Goal: Ask a question: Seek information or help from site administrators or community

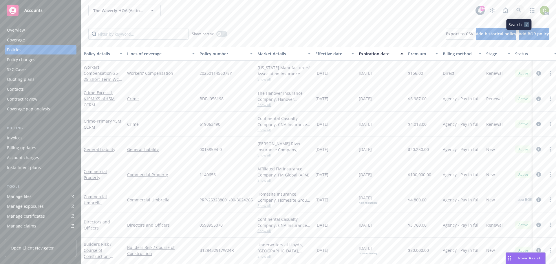
click at [518, 9] on link at bounding box center [519, 11] width 12 height 12
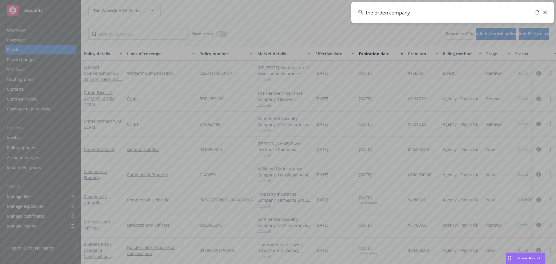
type input "the orden company"
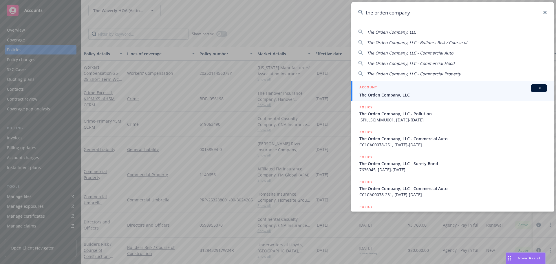
click at [453, 88] on div "ACCOUNT BI" at bounding box center [454, 88] width 188 height 8
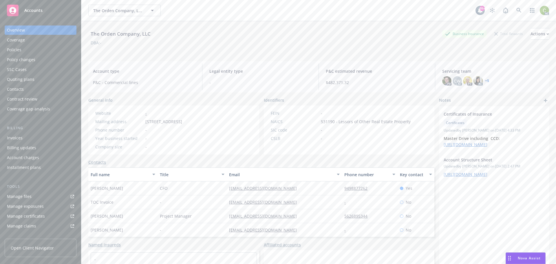
click at [25, 49] on div "Policies" at bounding box center [40, 49] width 67 height 9
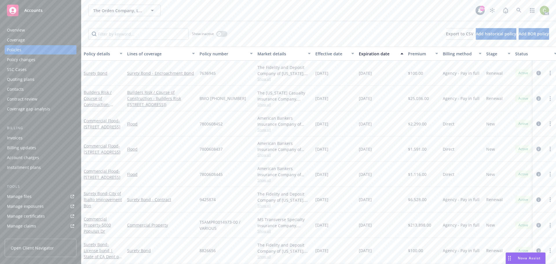
click at [46, 31] on div "Overview" at bounding box center [40, 30] width 67 height 9
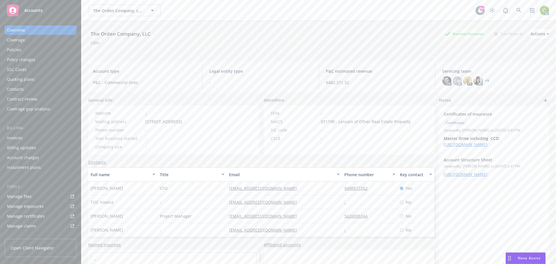
click at [26, 48] on div "Policies" at bounding box center [40, 49] width 67 height 9
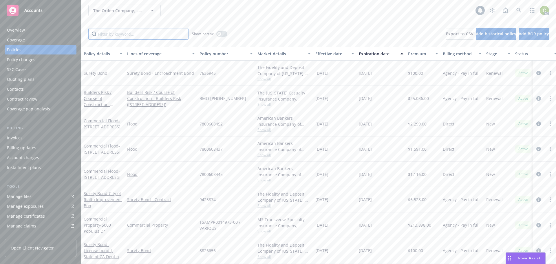
click at [159, 35] on input "Filter by keyword..." at bounding box center [138, 34] width 100 height 12
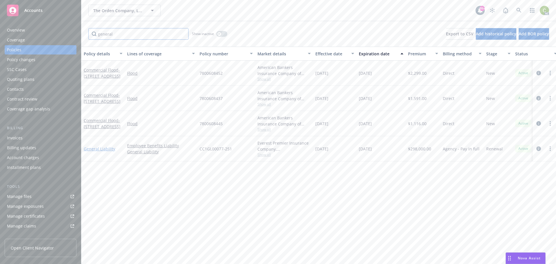
type input "general"
click at [100, 151] on link "General Liability" at bounding box center [100, 149] width 32 height 6
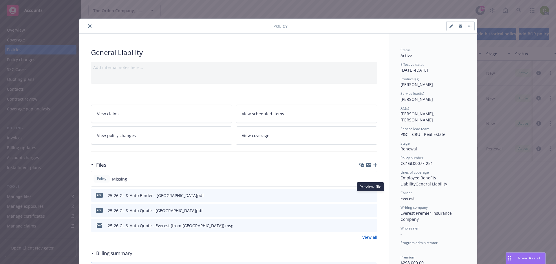
click at [369, 195] on icon "preview file" at bounding box center [371, 195] width 5 height 4
drag, startPoint x: 436, startPoint y: 159, endPoint x: 396, endPoint y: 158, distance: 39.7
copy span "CC1GL00077-251"
click at [86, 26] on button "close" at bounding box center [89, 26] width 7 height 7
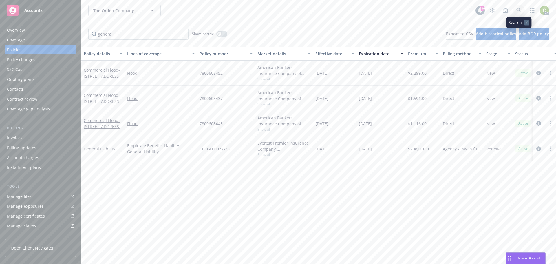
click at [516, 7] on link at bounding box center [519, 11] width 12 height 12
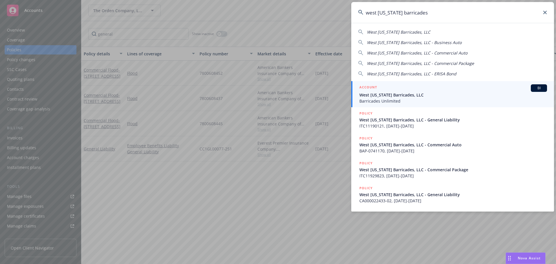
type input "west [US_STATE] barricades"
click at [434, 97] on span "West [US_STATE] Barricades, LLC" at bounding box center [454, 95] width 188 height 6
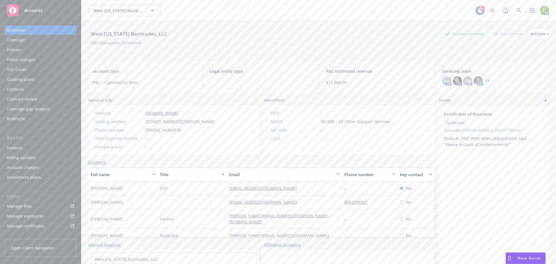
click at [18, 48] on div "Policies" at bounding box center [14, 49] width 14 height 9
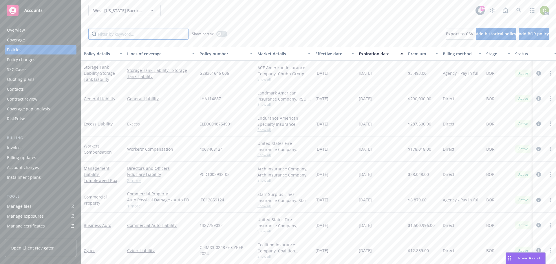
click at [147, 35] on input "Filter by keyword..." at bounding box center [138, 34] width 100 height 12
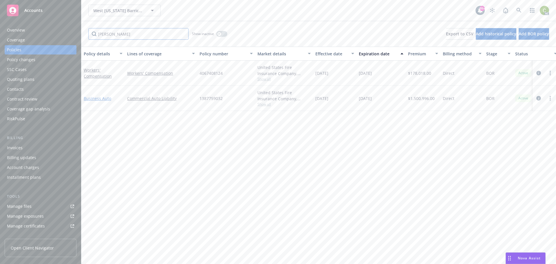
type input "[PERSON_NAME]"
click at [103, 98] on link "Business Auto" at bounding box center [98, 99] width 28 height 6
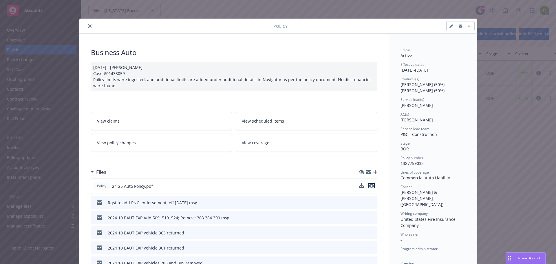
click at [369, 185] on icon "preview file" at bounding box center [371, 186] width 5 height 4
click at [526, 258] on span "Nova Assist" at bounding box center [529, 258] width 23 height 5
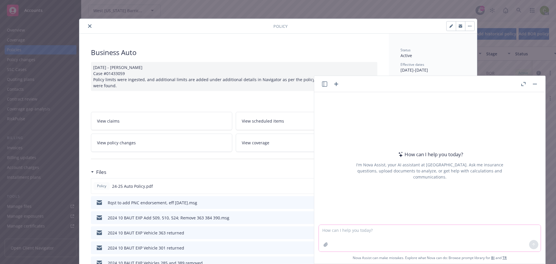
click at [394, 232] on textarea at bounding box center [430, 238] width 222 height 27
type textarea "what policy language in commercial auto policies excludes coverage for punitive…"
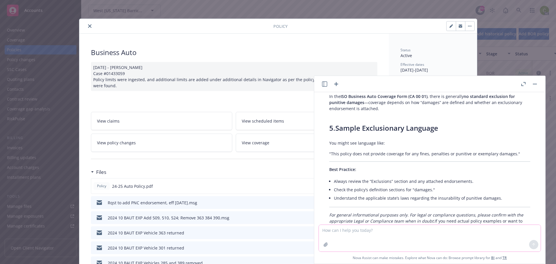
scroll to position [250, 0]
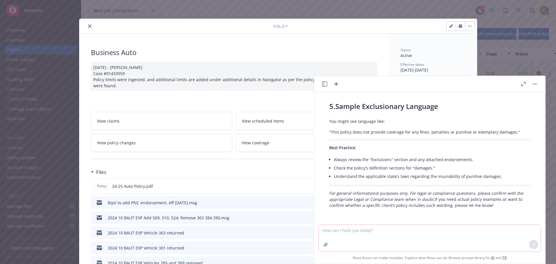
click at [380, 236] on textarea at bounding box center [430, 238] width 222 height 27
type textarea "Are punitive damages covered by auto liability insurance in [US_STATE]"
click at [529, 244] on button at bounding box center [533, 244] width 9 height 9
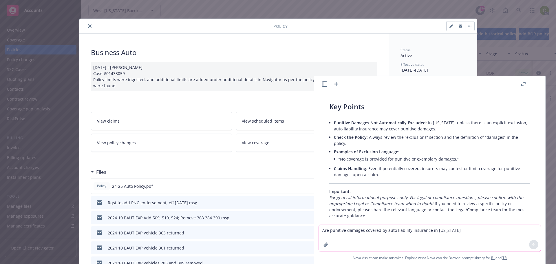
scroll to position [480, 0]
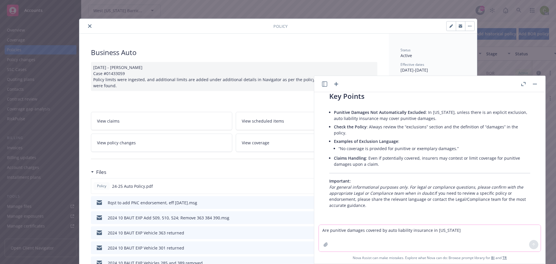
click at [89, 28] on button "close" at bounding box center [89, 26] width 7 height 7
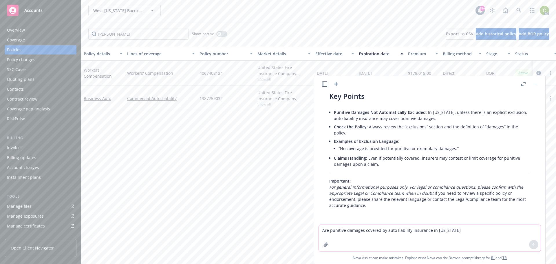
click at [535, 83] on button "button" at bounding box center [535, 84] width 7 height 7
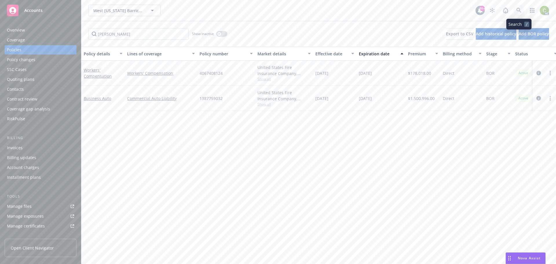
click at [519, 9] on icon at bounding box center [519, 10] width 5 height 5
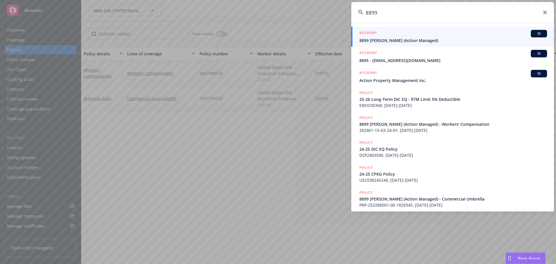
type input "8899"
click at [448, 36] on div "ACCOUNT BI" at bounding box center [454, 34] width 188 height 8
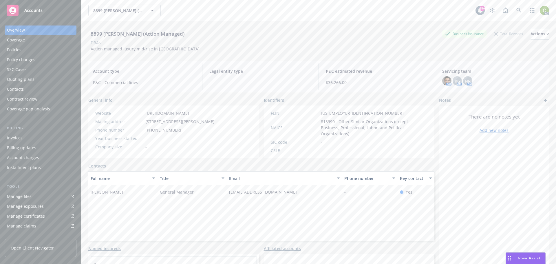
click at [34, 52] on div "Policies" at bounding box center [40, 49] width 67 height 9
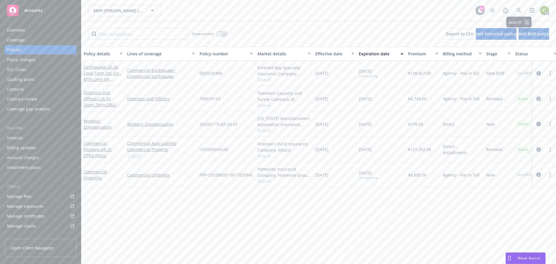
click at [525, 4] on div "8899 [PERSON_NAME] (Action Managed) 8899 [PERSON_NAME] (Action Managed) 99+ AC" at bounding box center [318, 10] width 475 height 21
click at [521, 10] on icon at bounding box center [519, 10] width 5 height 5
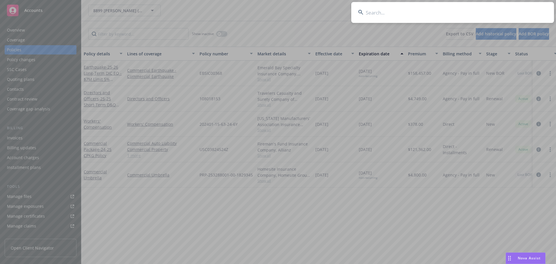
type input "108018153"
